Goal: Task Accomplishment & Management: Complete application form

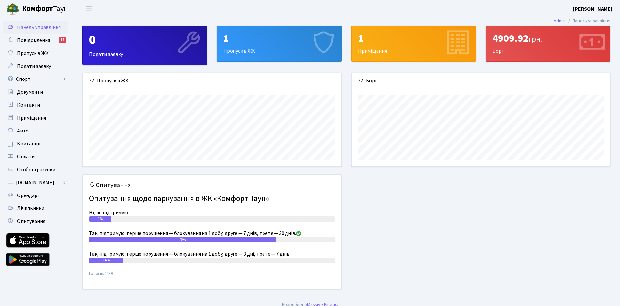
scroll to position [93, 259]
click at [49, 56] on link "Пропуск в ЖК" at bounding box center [35, 53] width 65 height 13
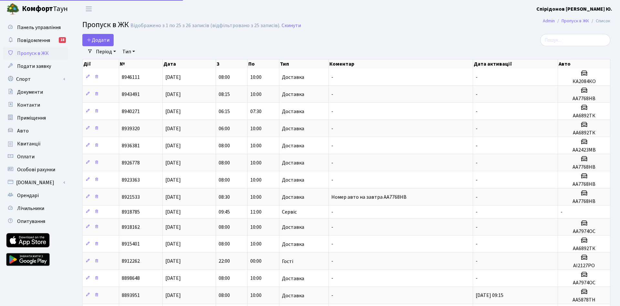
select select "25"
click at [86, 44] on link "Додати" at bounding box center [97, 40] width 31 height 12
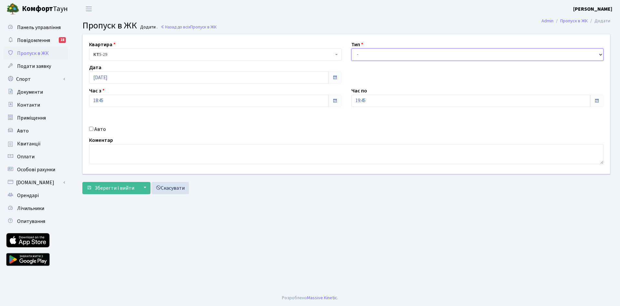
click at [352, 48] on select "- Доставка Таксі Гості Сервіс" at bounding box center [478, 54] width 253 height 12
select select "1"
click option "Доставка" at bounding box center [0, 0] width 0 height 0
click at [106, 79] on input "[DATE]" at bounding box center [208, 77] width 239 height 12
click at [132, 119] on td "5" at bounding box center [135, 120] width 10 height 10
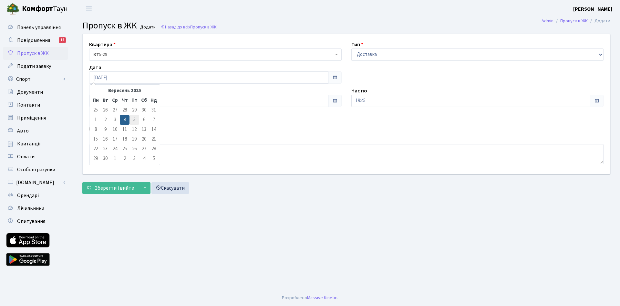
type input "[DATE]"
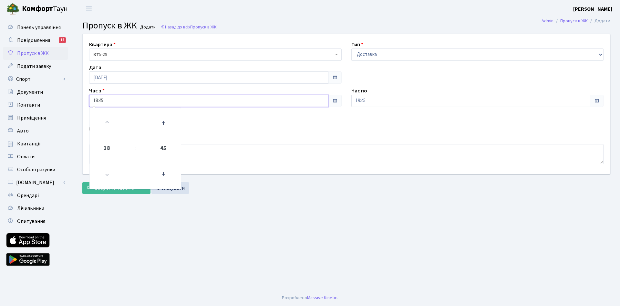
drag, startPoint x: 115, startPoint y: 102, endPoint x: 71, endPoint y: 96, distance: 44.6
click at [89, 97] on input "18:45" at bounding box center [208, 101] width 239 height 12
type input "08:00"
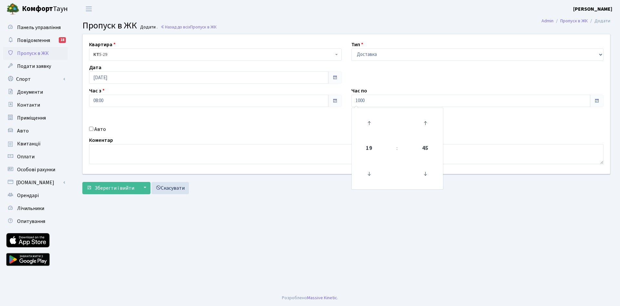
type input "10:00"
click at [153, 121] on div "Квартира <b>КТ</b>&nbsp;&nbsp;&nbsp;&nbsp;5-29 КТ 5-29 Тип - Доставка Таксі Гос…" at bounding box center [346, 104] width 537 height 140
drag, startPoint x: 86, startPoint y: 129, endPoint x: 91, endPoint y: 130, distance: 5.0
click at [87, 129] on div "Авто" at bounding box center [215, 129] width 262 height 8
click at [93, 131] on input "Авто" at bounding box center [91, 129] width 4 height 4
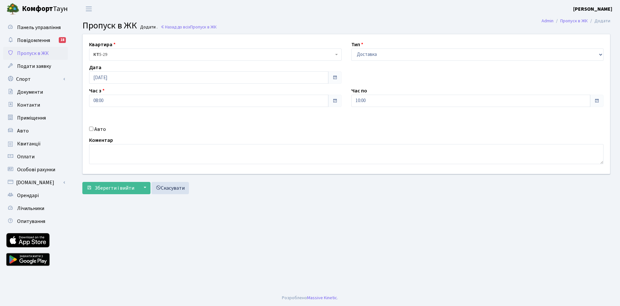
checkbox input "true"
paste input "АА7768НВ"
type input "АА7768НВ"
click at [290, 122] on div "Квартира <b>КТ</b>&nbsp;&nbsp;&nbsp;&nbsp;5-29 КТ 5-29 Тип - Доставка Таксі Гос…" at bounding box center [346, 104] width 537 height 140
click at [105, 188] on span "Зберегти і вийти" at bounding box center [115, 187] width 40 height 7
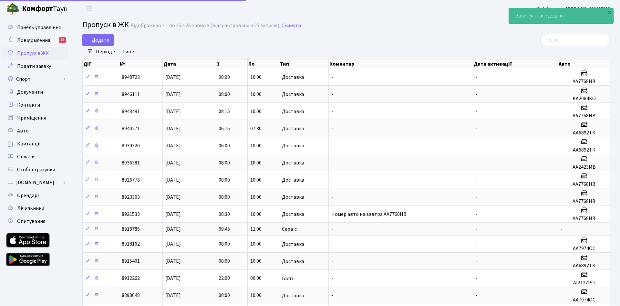
select select "25"
